Goal: Information Seeking & Learning: Learn about a topic

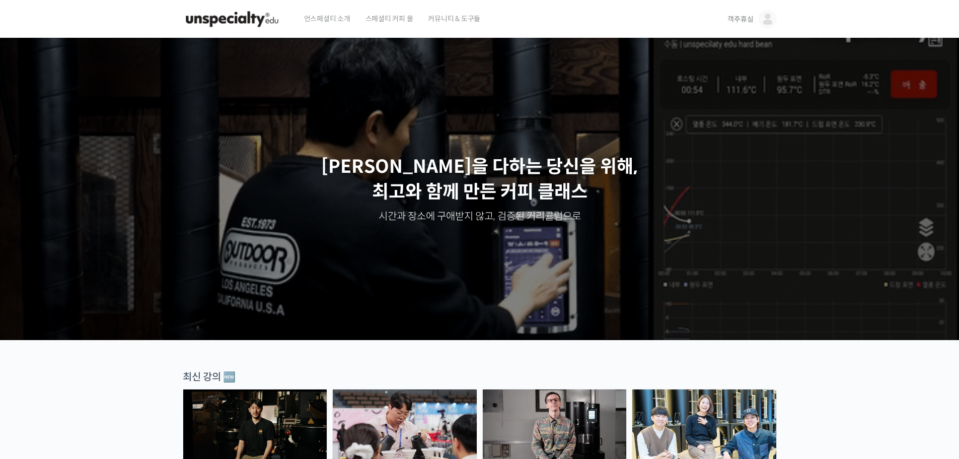
click at [761, 20] on img at bounding box center [767, 19] width 18 height 18
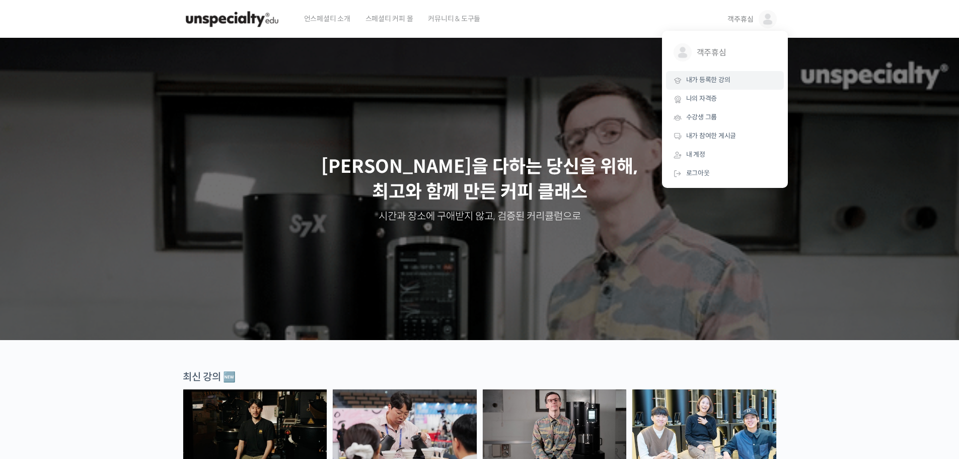
click at [711, 77] on span "내가 등록한 강의" at bounding box center [708, 79] width 44 height 9
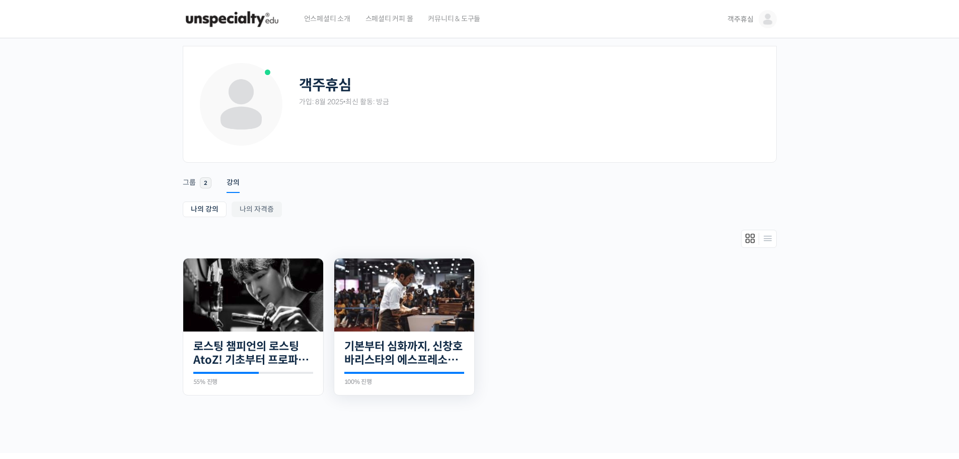
click at [447, 299] on img at bounding box center [404, 294] width 140 height 73
click at [253, 352] on link "로스팅 챔피언의 로스팅 AtoZ! 기초부터 프로파일 설계까지" at bounding box center [253, 353] width 120 height 28
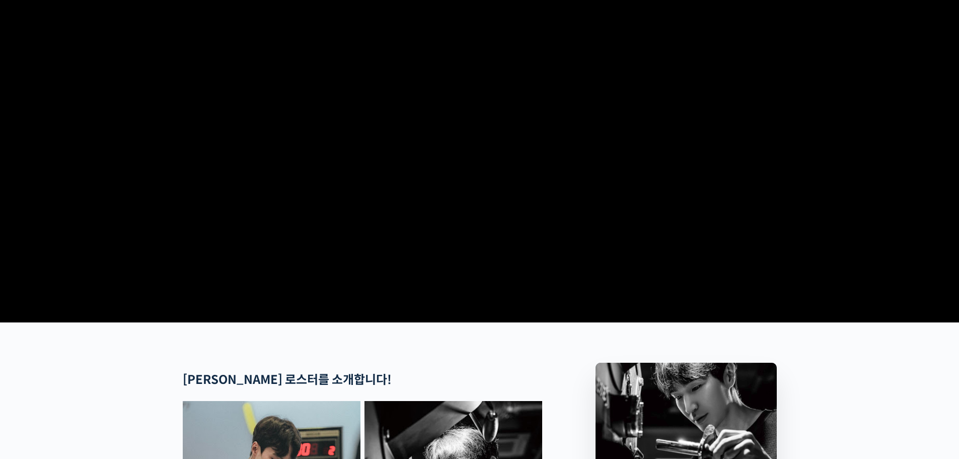
scroll to position [352, 0]
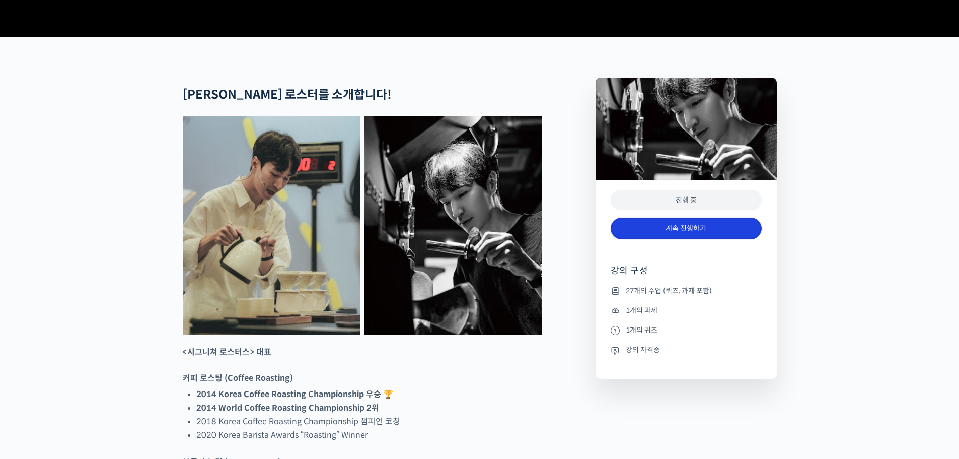
click at [702, 239] on link "계속 진행하기" at bounding box center [686, 228] width 151 height 22
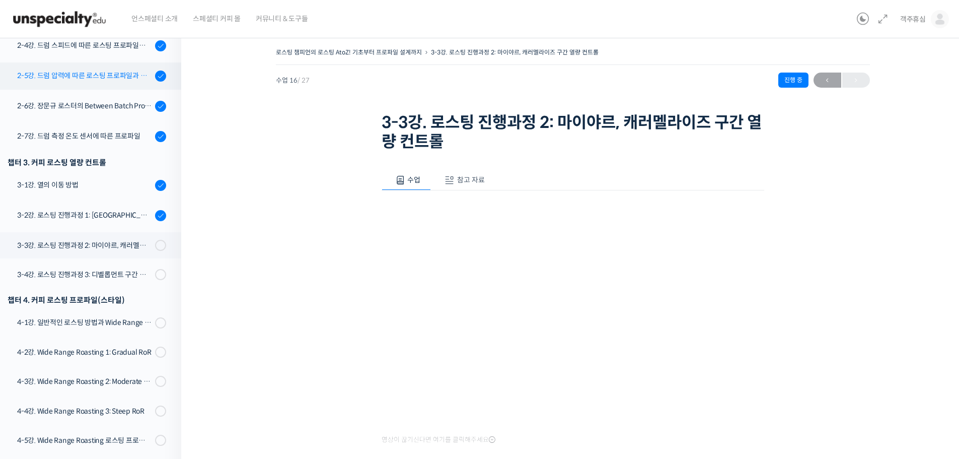
scroll to position [285, 0]
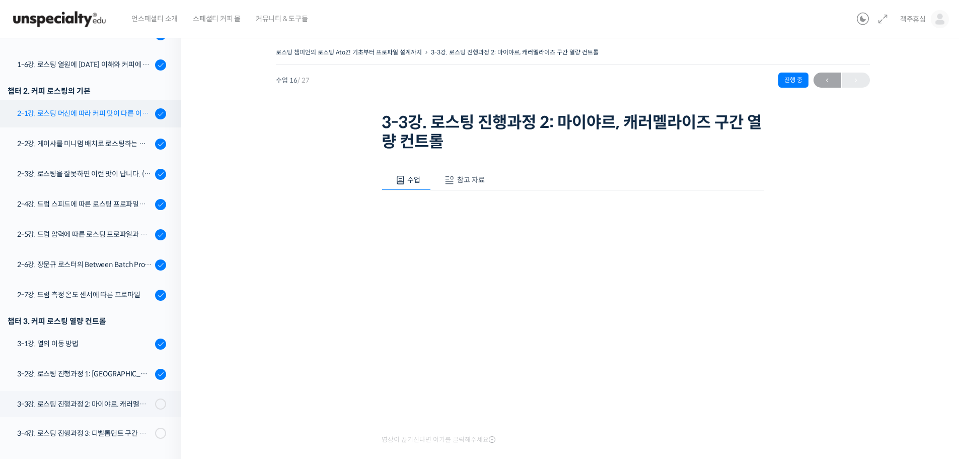
click at [114, 121] on link "2-1강. 로스팅 머신에 따라 커피 맛이 다른 이유 (로스팅 머신의 매커니즘과 열원)" at bounding box center [88, 113] width 186 height 27
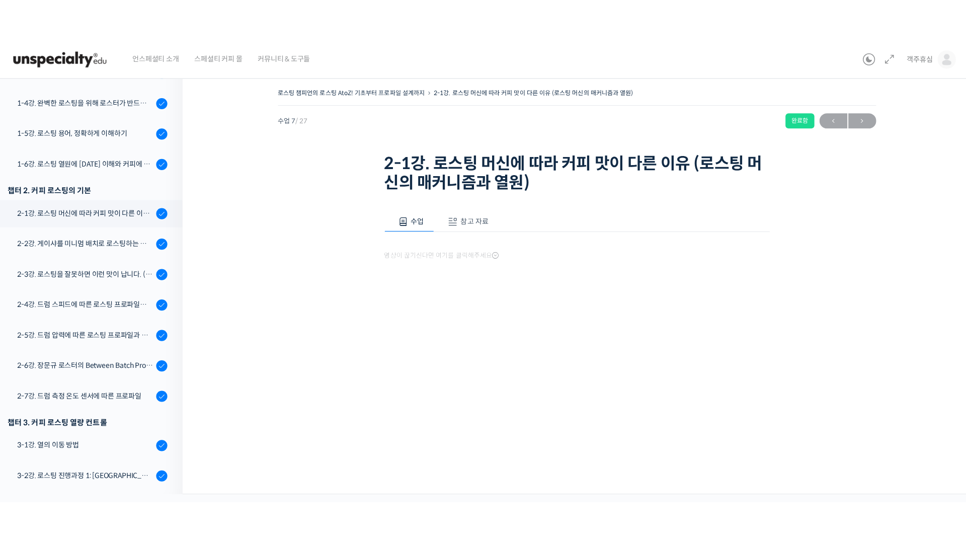
scroll to position [328, 0]
